Goal: Task Accomplishment & Management: Complete application form

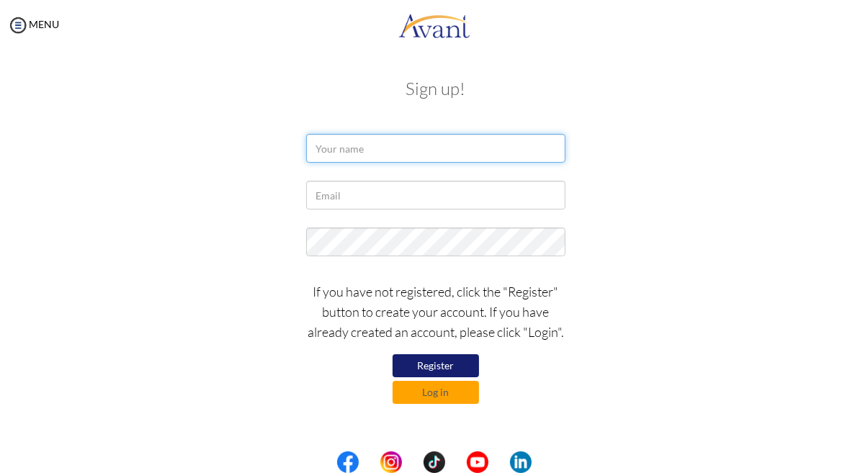
click at [327, 149] on input "text" at bounding box center [435, 148] width 259 height 29
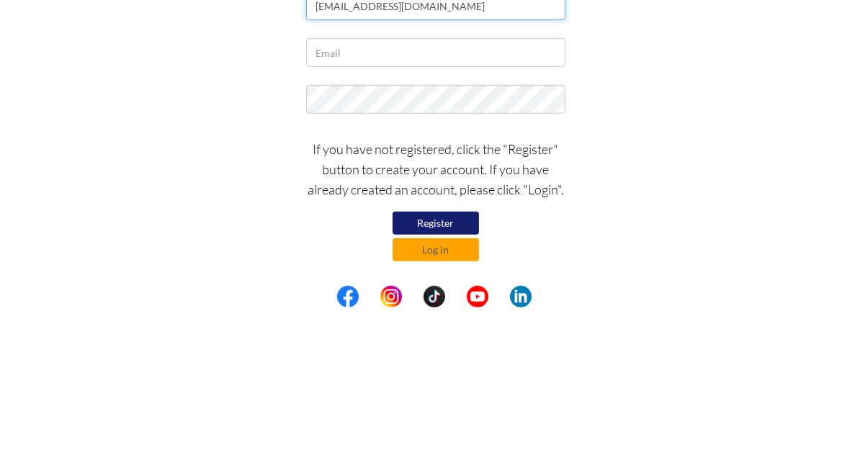
type input "[EMAIL_ADDRESS][DOMAIN_NAME]"
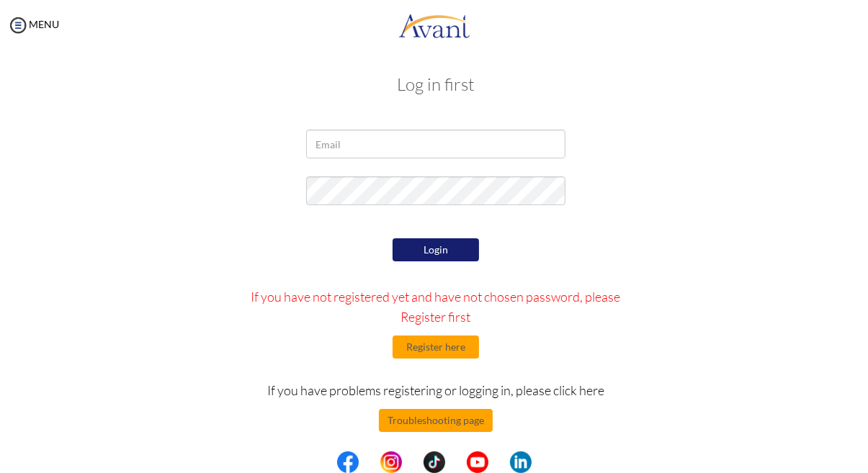
scroll to position [3, 0]
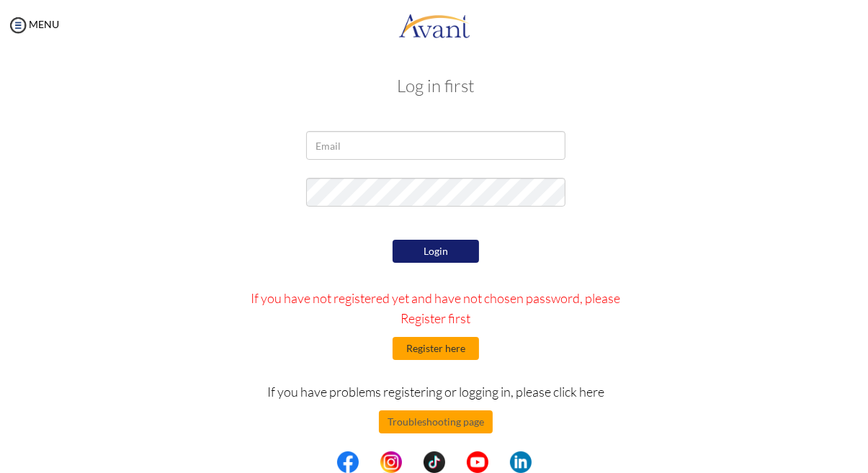
click at [409, 343] on button "Register here" at bounding box center [435, 348] width 86 height 23
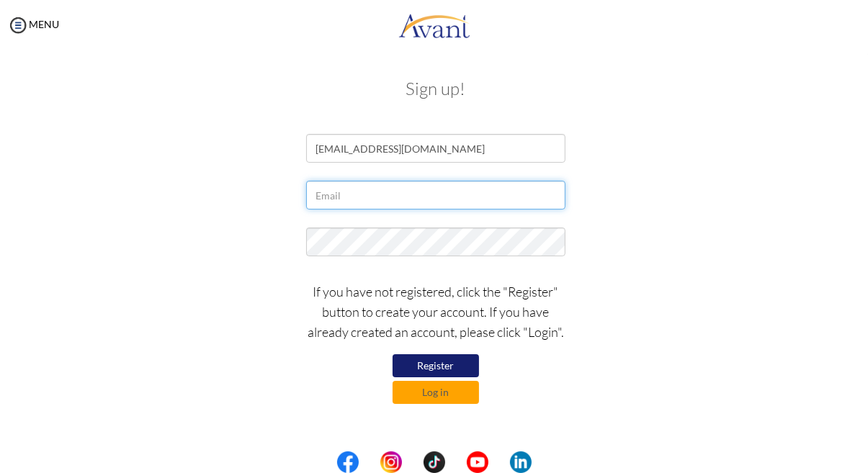
click at [317, 194] on input "text" at bounding box center [435, 195] width 259 height 29
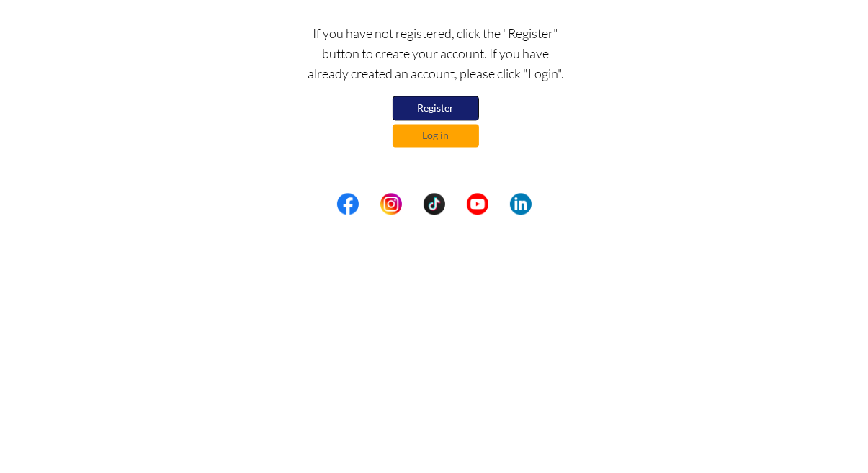
click at [421, 362] on button "Register" at bounding box center [435, 366] width 86 height 24
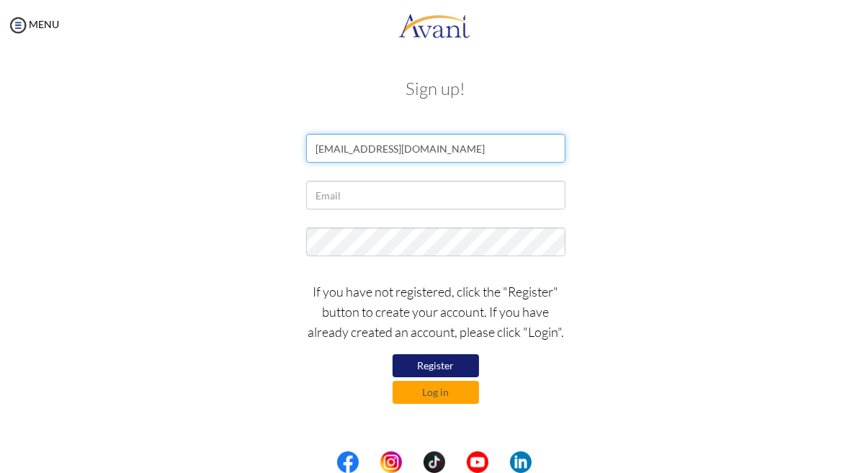
click at [444, 147] on input "[EMAIL_ADDRESS][DOMAIN_NAME]" at bounding box center [435, 148] width 259 height 29
type input "[EMAIL_ADDRESS][DOMAIN_NAME]"
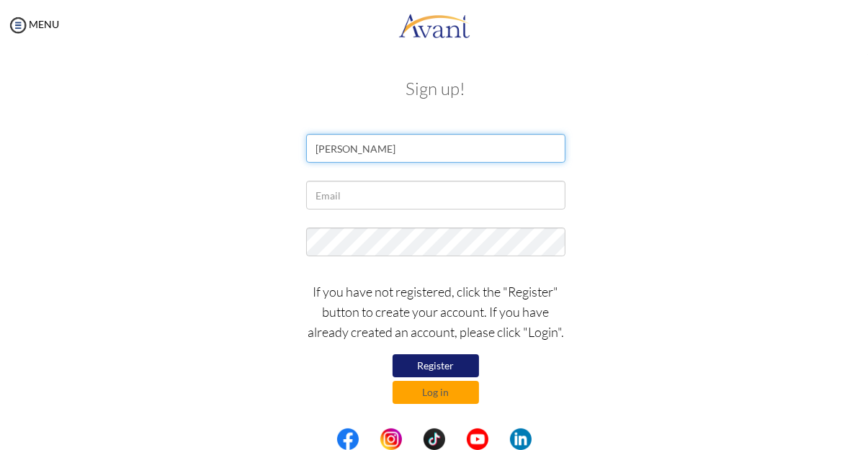
type input "[PERSON_NAME]"
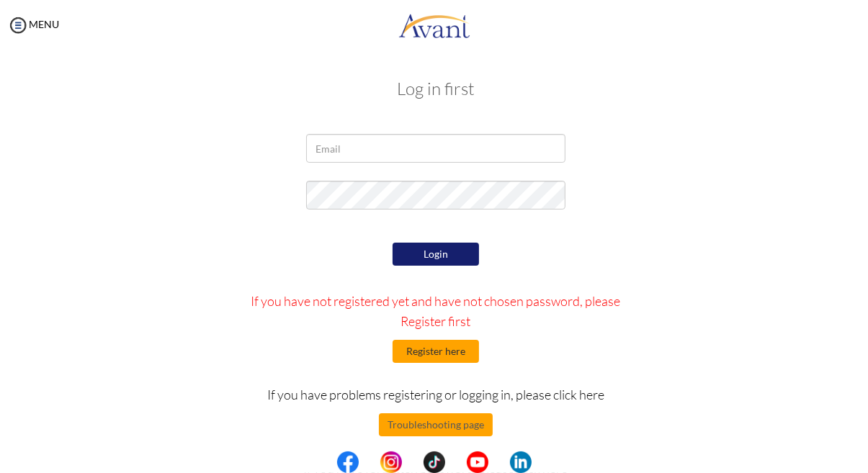
click at [425, 348] on button "Register here" at bounding box center [435, 351] width 86 height 23
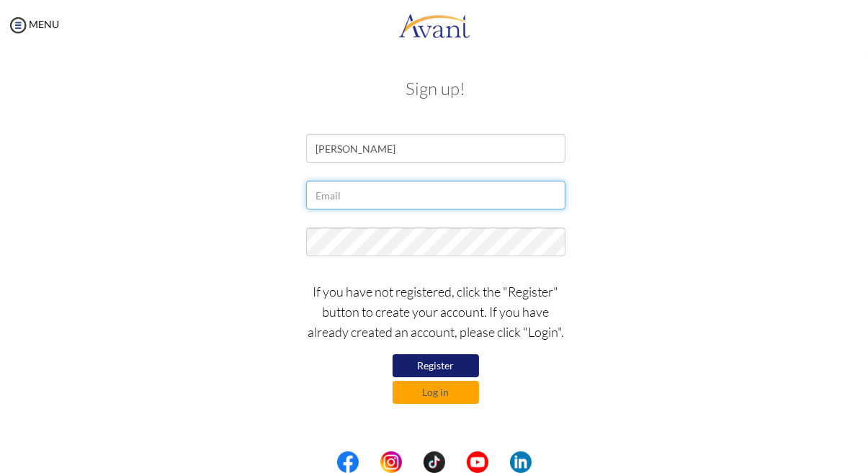
click at [334, 198] on input "text" at bounding box center [435, 195] width 259 height 29
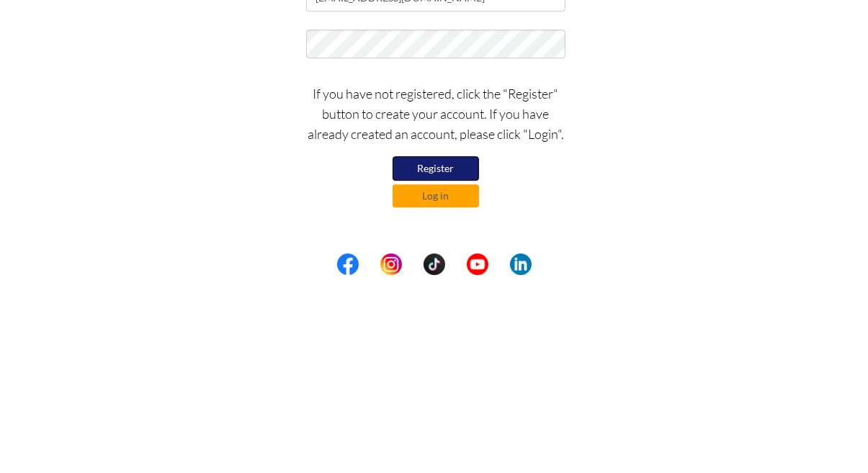
click at [431, 366] on button "Register" at bounding box center [435, 366] width 86 height 24
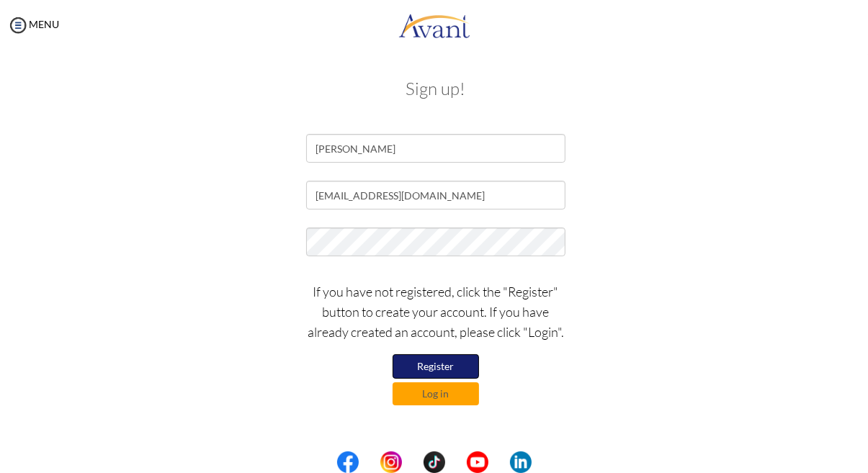
click at [453, 369] on button "Register" at bounding box center [435, 366] width 86 height 24
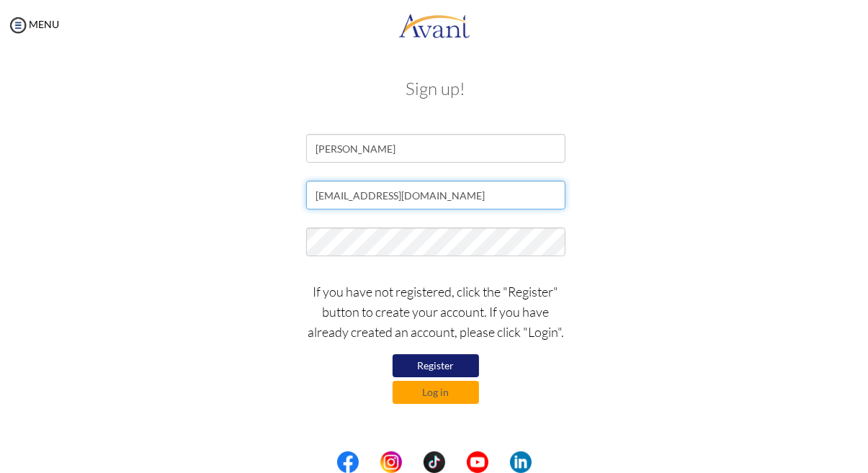
click at [442, 184] on input "[EMAIL_ADDRESS][DOMAIN_NAME]" at bounding box center [435, 195] width 259 height 29
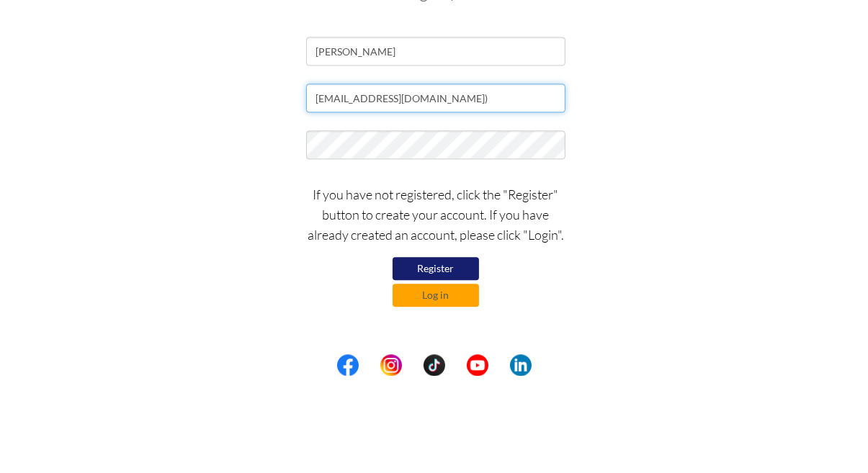
type input "[EMAIL_ADDRESS][DOMAIN_NAME]"
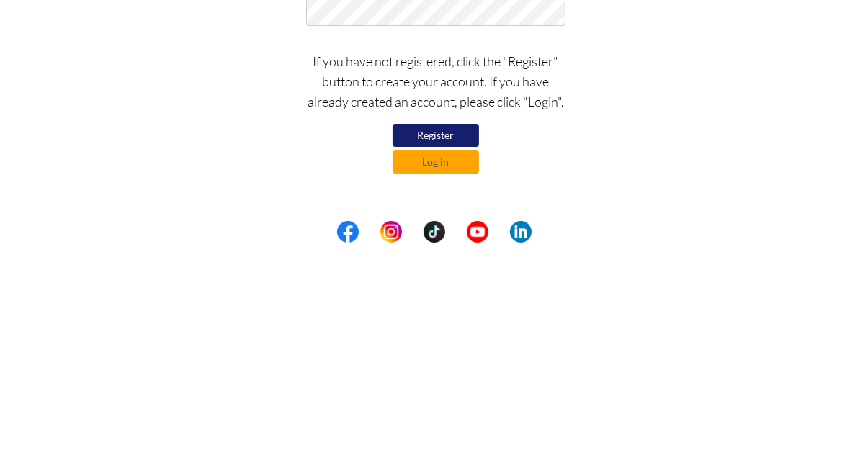
type input "[EMAIL_ADDRESS][DOMAIN_NAME]"
click at [413, 365] on button "Register" at bounding box center [435, 366] width 86 height 24
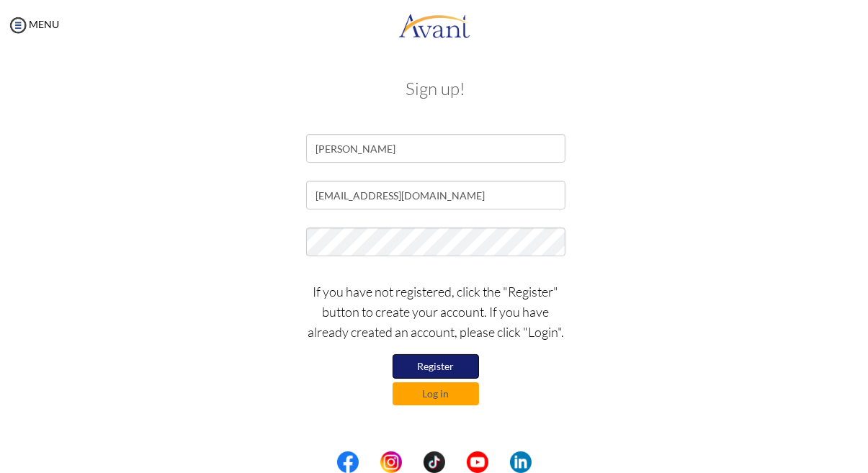
click at [451, 360] on button "Register" at bounding box center [435, 366] width 86 height 24
click at [410, 355] on button "Register" at bounding box center [435, 366] width 86 height 24
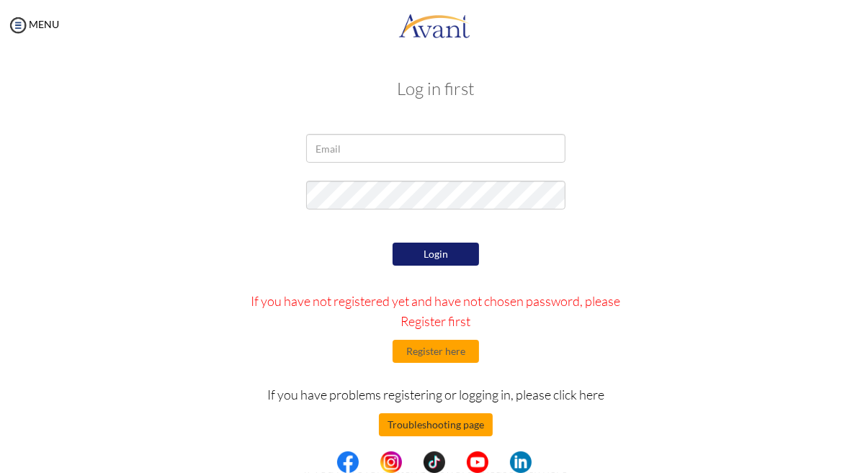
click at [446, 426] on button "Troubleshooting page" at bounding box center [436, 424] width 114 height 23
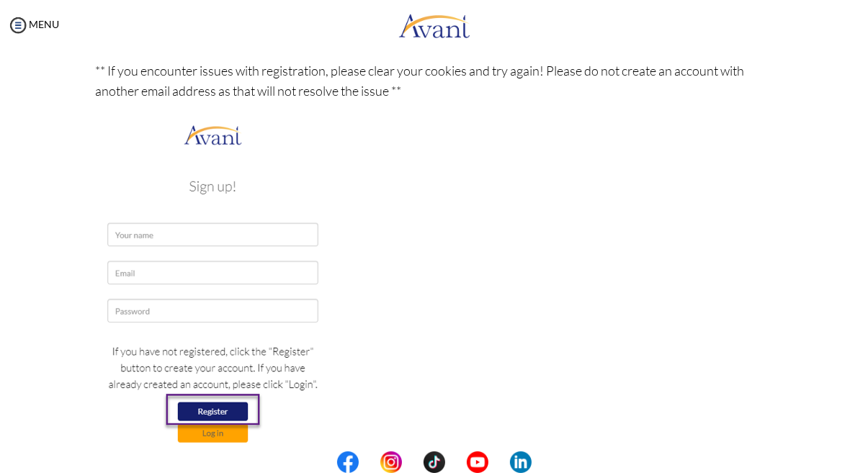
scroll to position [230, 0]
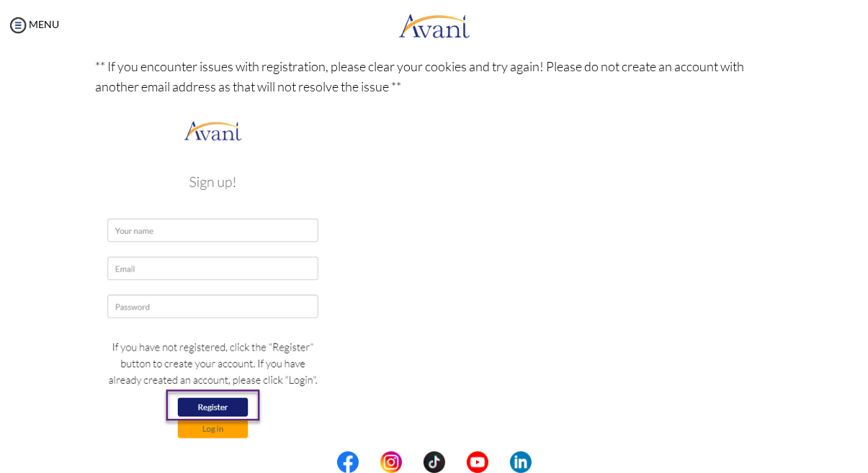
click at [129, 234] on img at bounding box center [213, 287] width 234 height 340
click at [116, 228] on img at bounding box center [213, 287] width 234 height 340
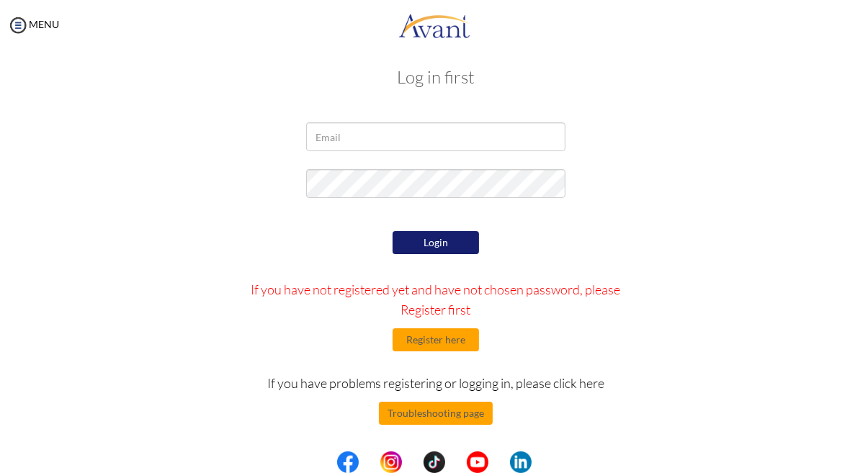
scroll to position [6, 0]
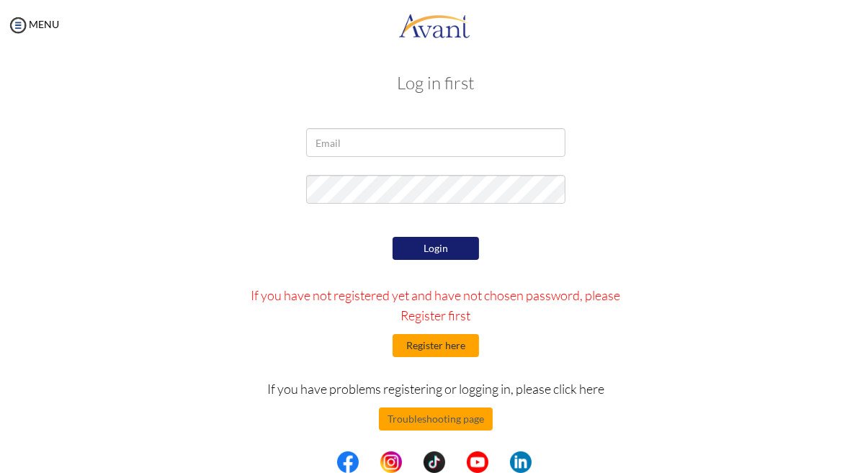
click at [449, 351] on button "Register here" at bounding box center [435, 345] width 86 height 23
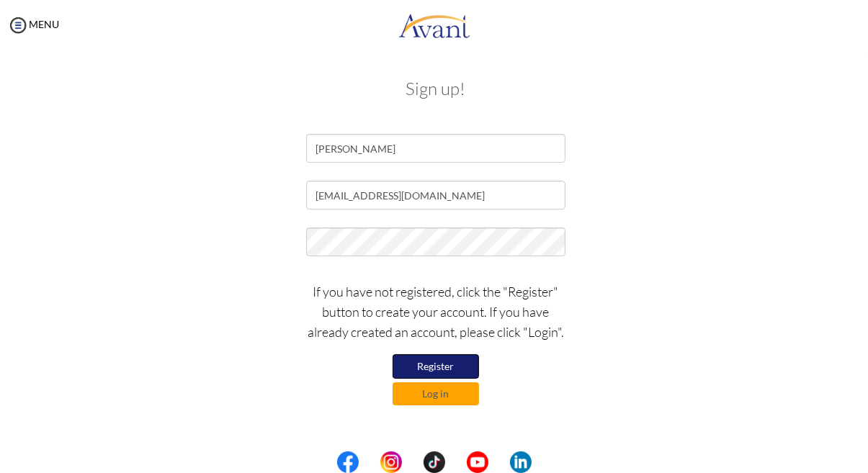
click at [463, 362] on button "Register" at bounding box center [435, 366] width 86 height 24
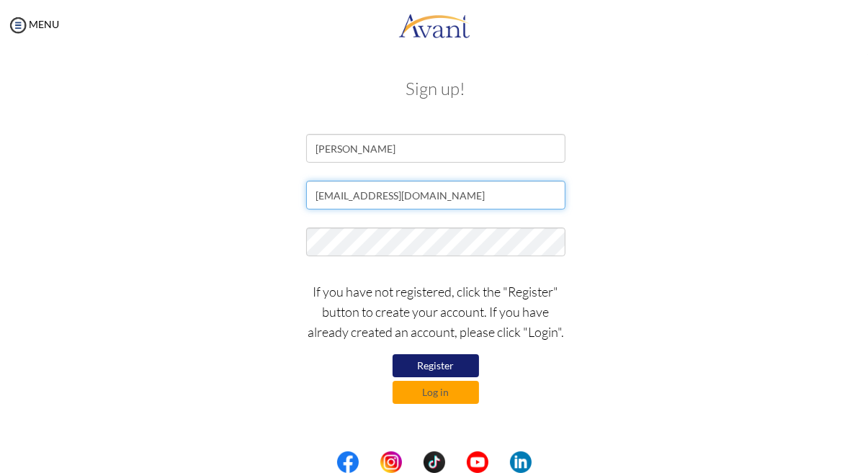
click at [488, 199] on input "[EMAIL_ADDRESS][DOMAIN_NAME]" at bounding box center [435, 195] width 259 height 29
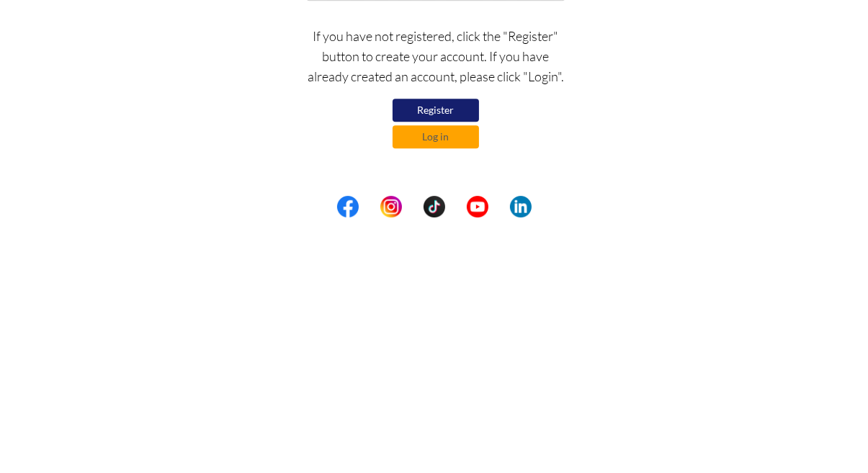
type input "[EMAIL_ADDRESS][DOMAIN_NAME]"
click at [454, 366] on button "Register" at bounding box center [435, 366] width 86 height 24
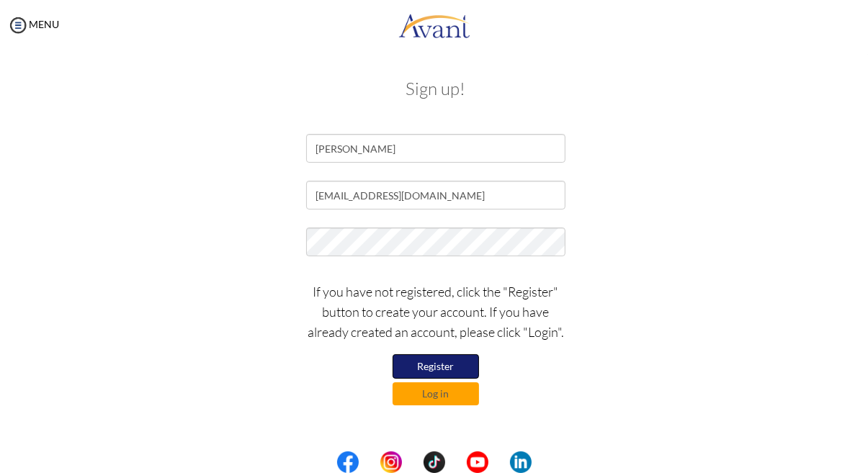
click at [457, 359] on button "Register" at bounding box center [435, 366] width 86 height 24
click at [495, 323] on p "If you have not registered, click the "Register" button to create your account.…" at bounding box center [435, 312] width 259 height 60
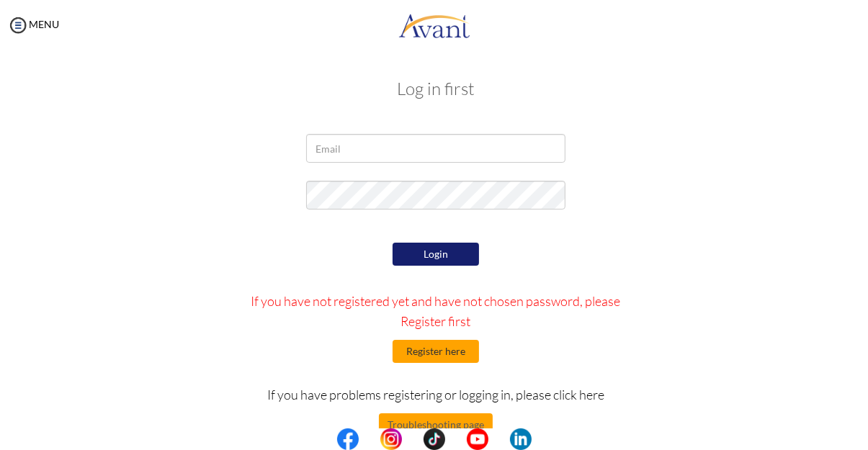
click at [431, 354] on button "Register here" at bounding box center [435, 351] width 86 height 23
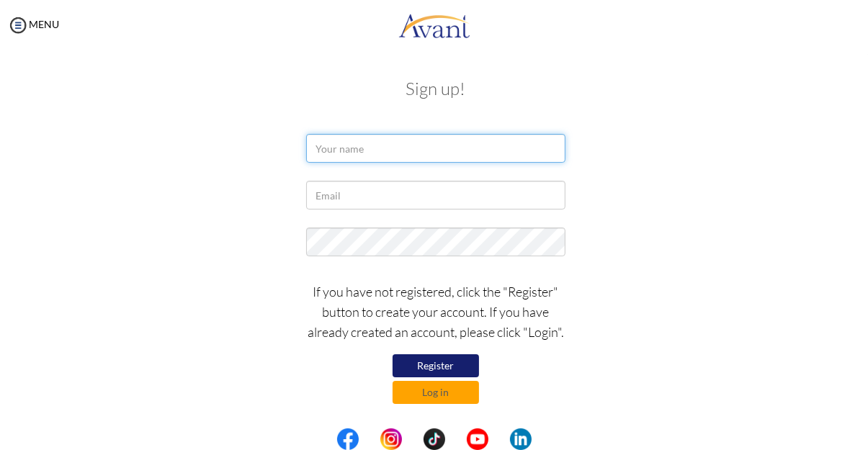
click at [493, 150] on input "text" at bounding box center [435, 148] width 259 height 29
type input "0"
type input "Adeola"
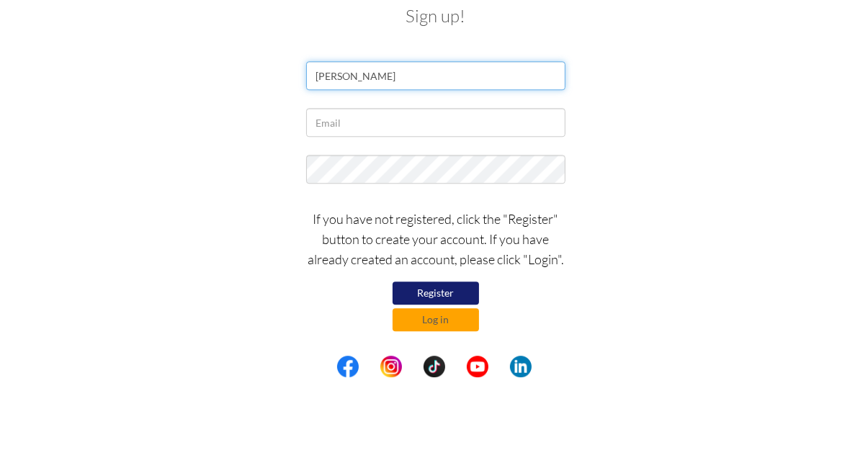
type input "ADEOLA OGUNYINKA"
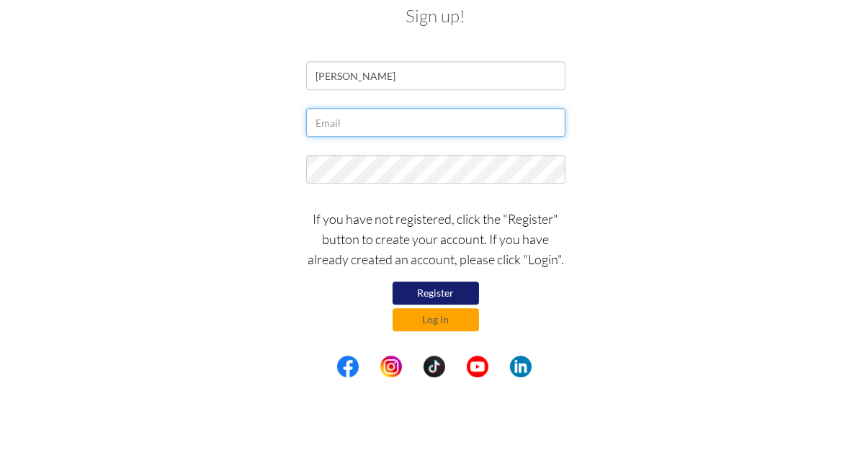
click at [545, 197] on input "text" at bounding box center [435, 195] width 259 height 29
type input "@"
type input "[EMAIL_ADDRESS][DOMAIN_NAME]"
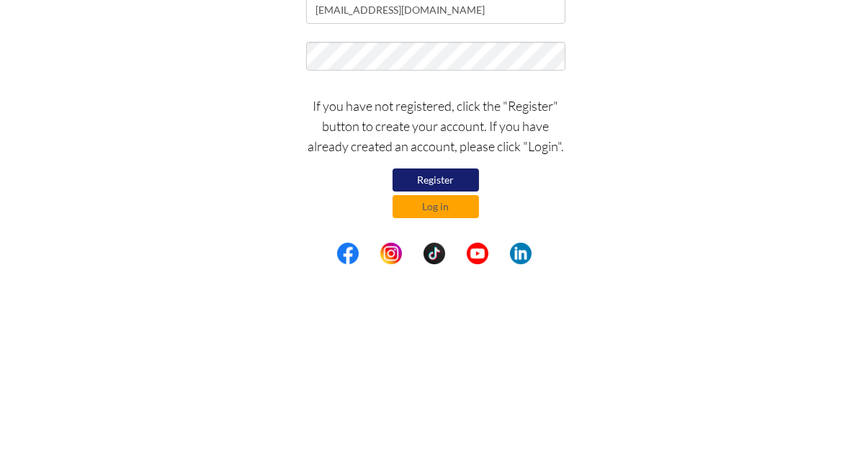
click at [465, 361] on button "Register" at bounding box center [435, 365] width 86 height 23
